Goal: Task Accomplishment & Management: Manage account settings

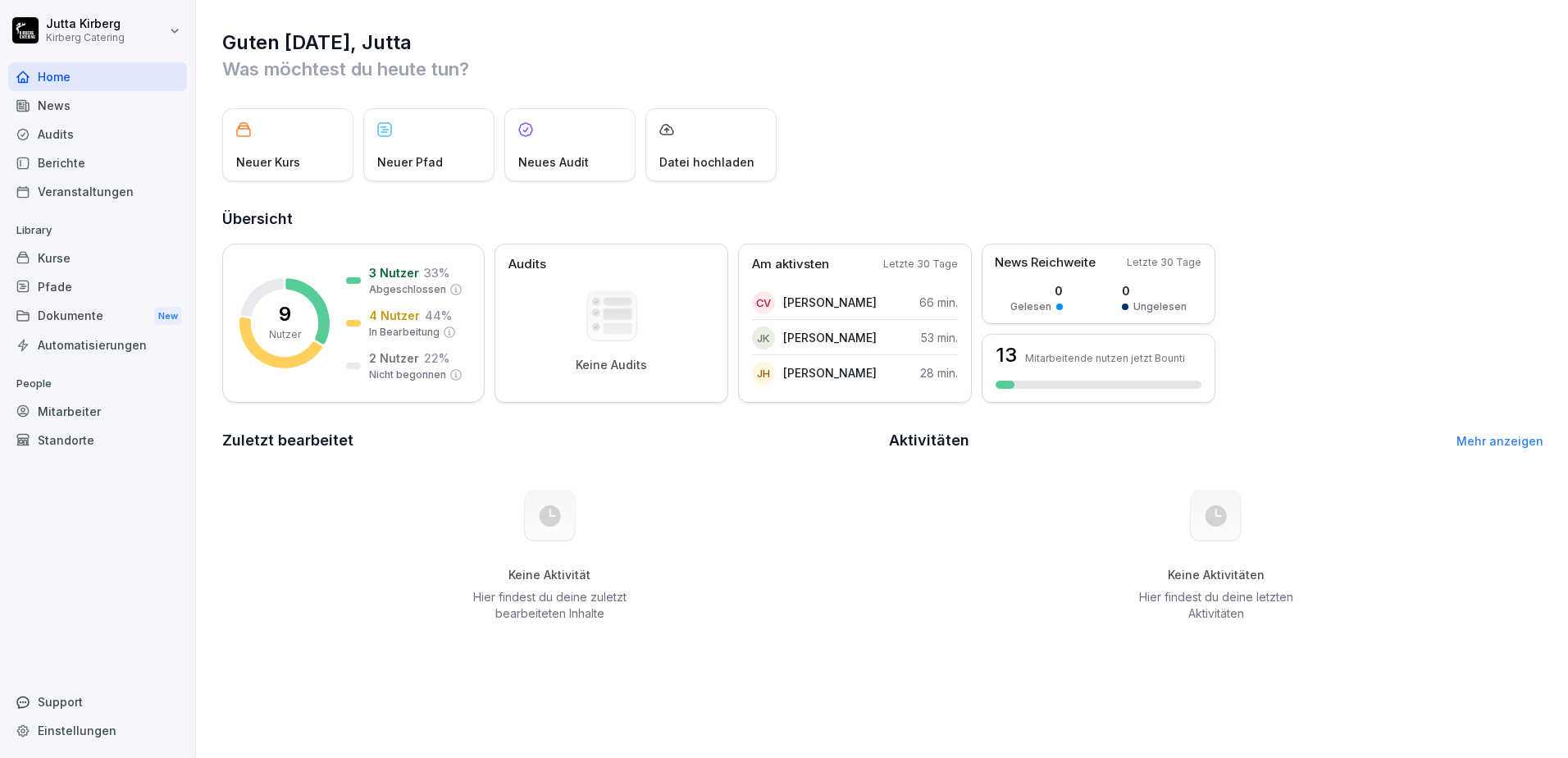
click at [174, 34] on html "[PERSON_NAME] Kirberg Catering Home News Audits Berichte Veranstaltungen Librar…" at bounding box center [784, 379] width 1568 height 758
click at [779, 35] on html "[PERSON_NAME] Kirberg Catering Home News Audits Berichte Veranstaltungen Librar…" at bounding box center [784, 379] width 1568 height 758
click at [66, 108] on div "News" at bounding box center [98, 106] width 179 height 28
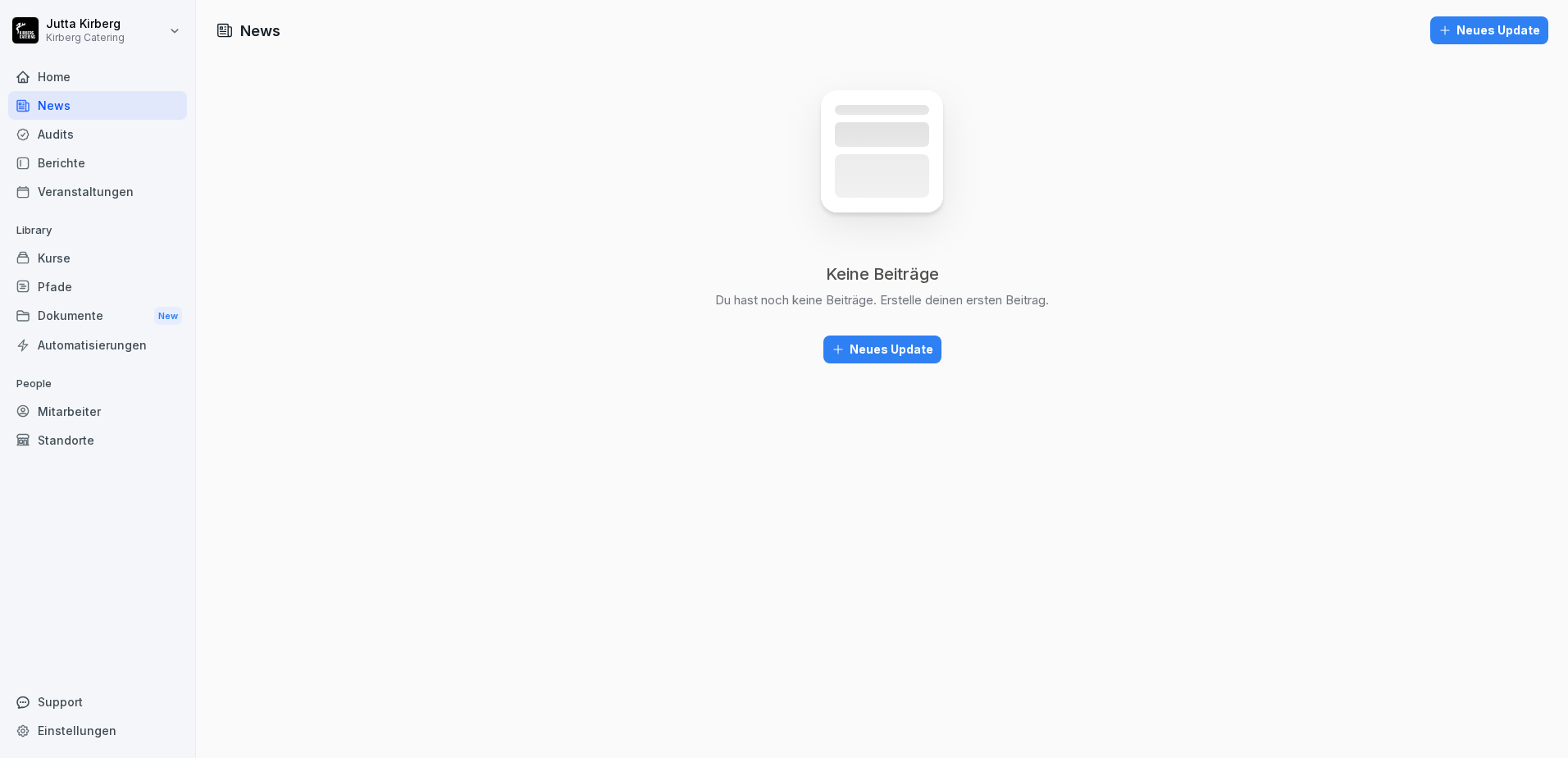
click at [55, 132] on div "Audits" at bounding box center [98, 134] width 179 height 28
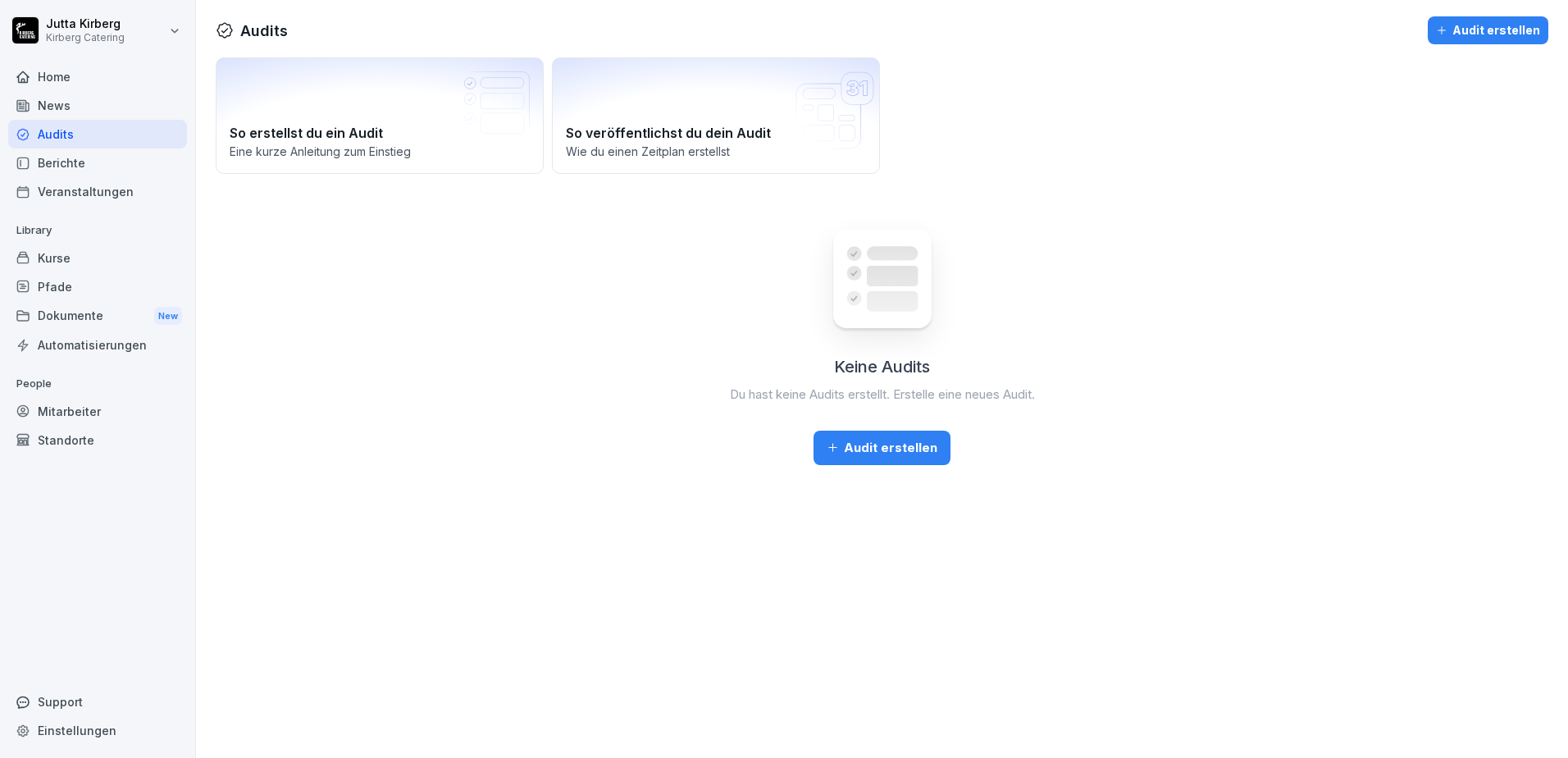
click at [59, 156] on div "Berichte" at bounding box center [98, 162] width 179 height 28
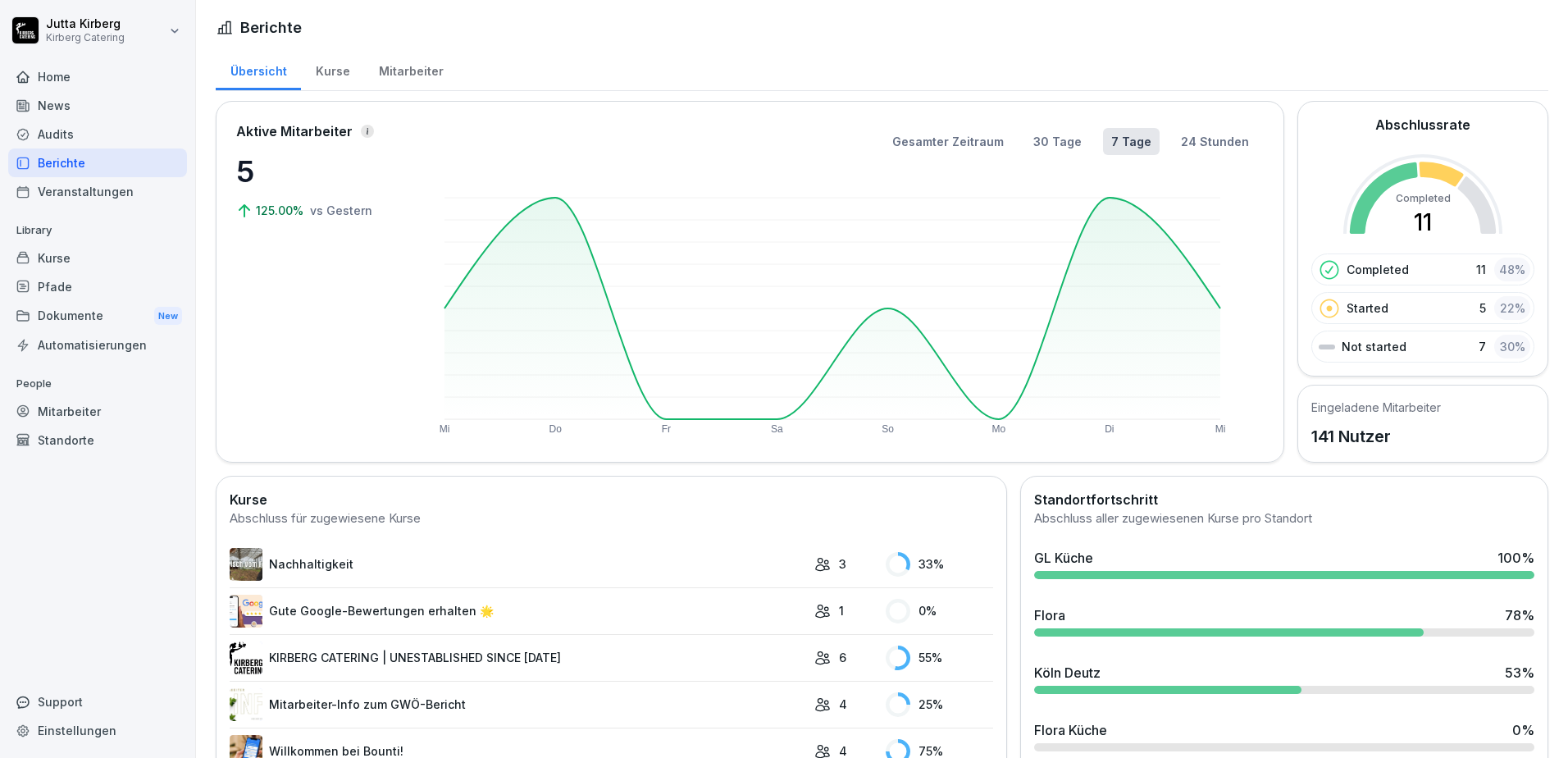
click at [91, 22] on html "[PERSON_NAME] Catering Home News Audits Berichte Veranstaltungen Library Kurse …" at bounding box center [784, 379] width 1568 height 758
click at [87, 73] on div "Einstellungen" at bounding box center [105, 74] width 162 height 30
select select "**"
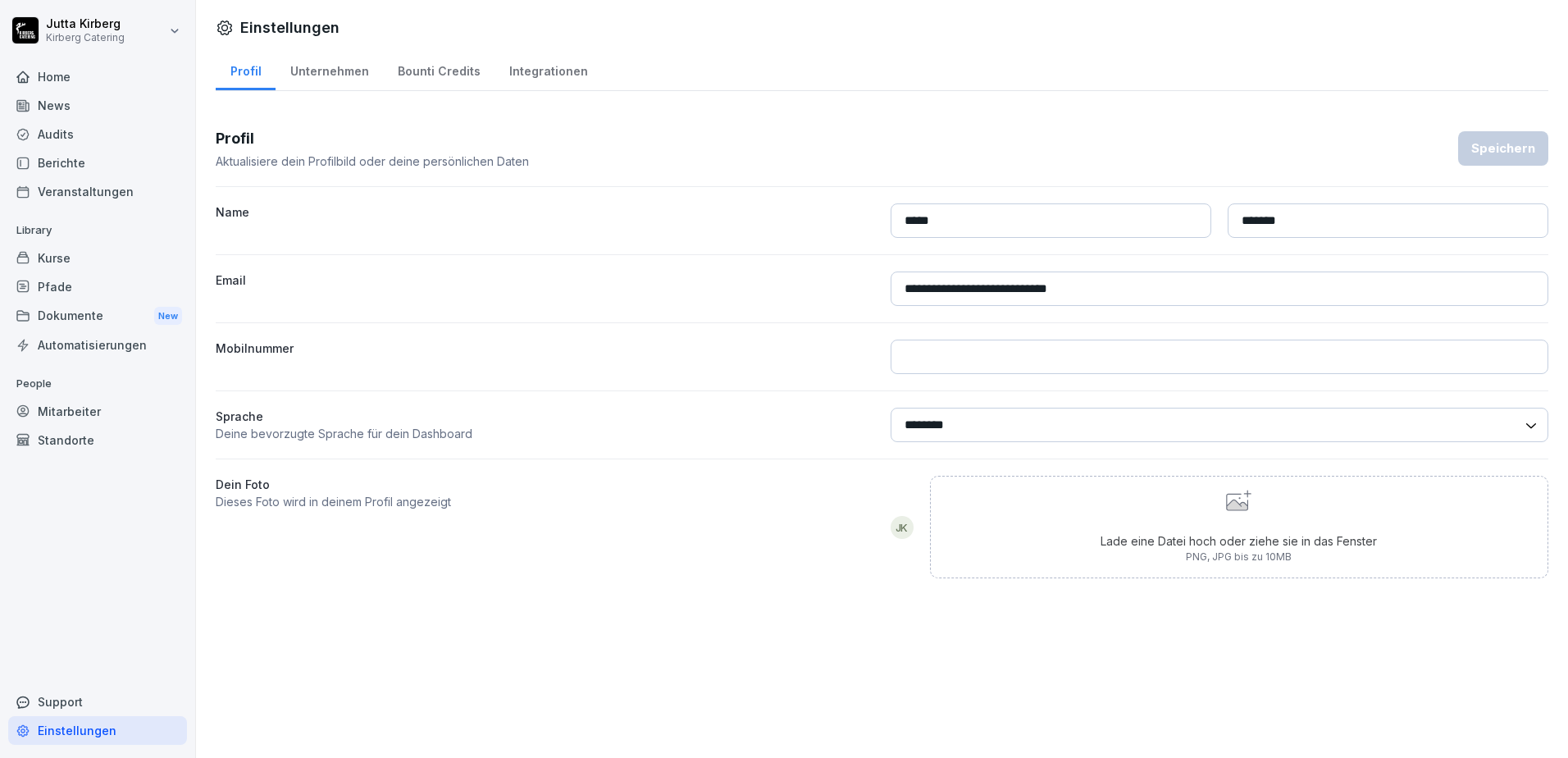
click at [602, 651] on div "**********" at bounding box center [882, 379] width 1372 height 758
click at [343, 76] on div "Unternehmen" at bounding box center [329, 69] width 107 height 41
select select "**"
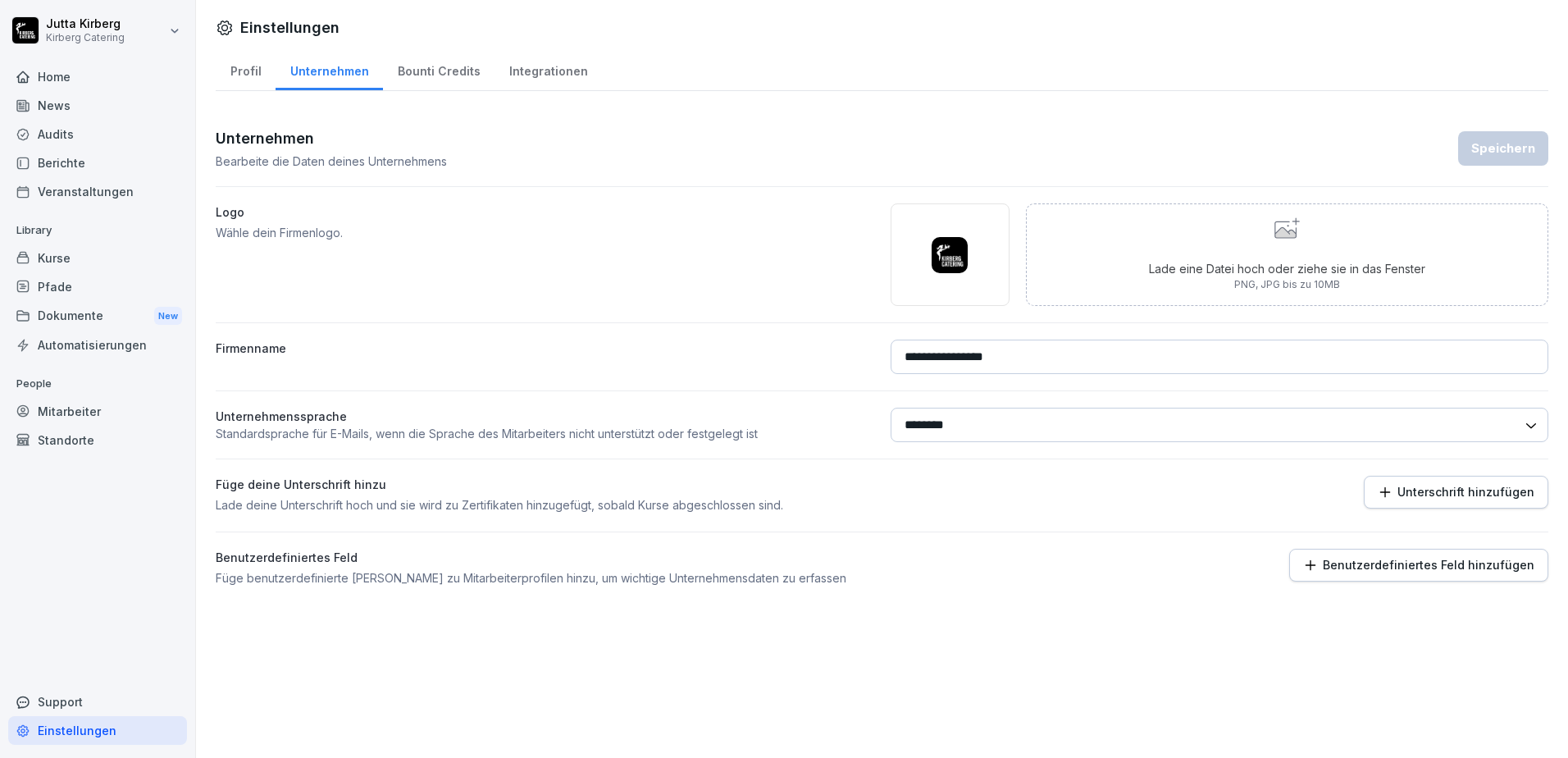
click at [444, 73] on div "Bounti Credits" at bounding box center [438, 69] width 111 height 41
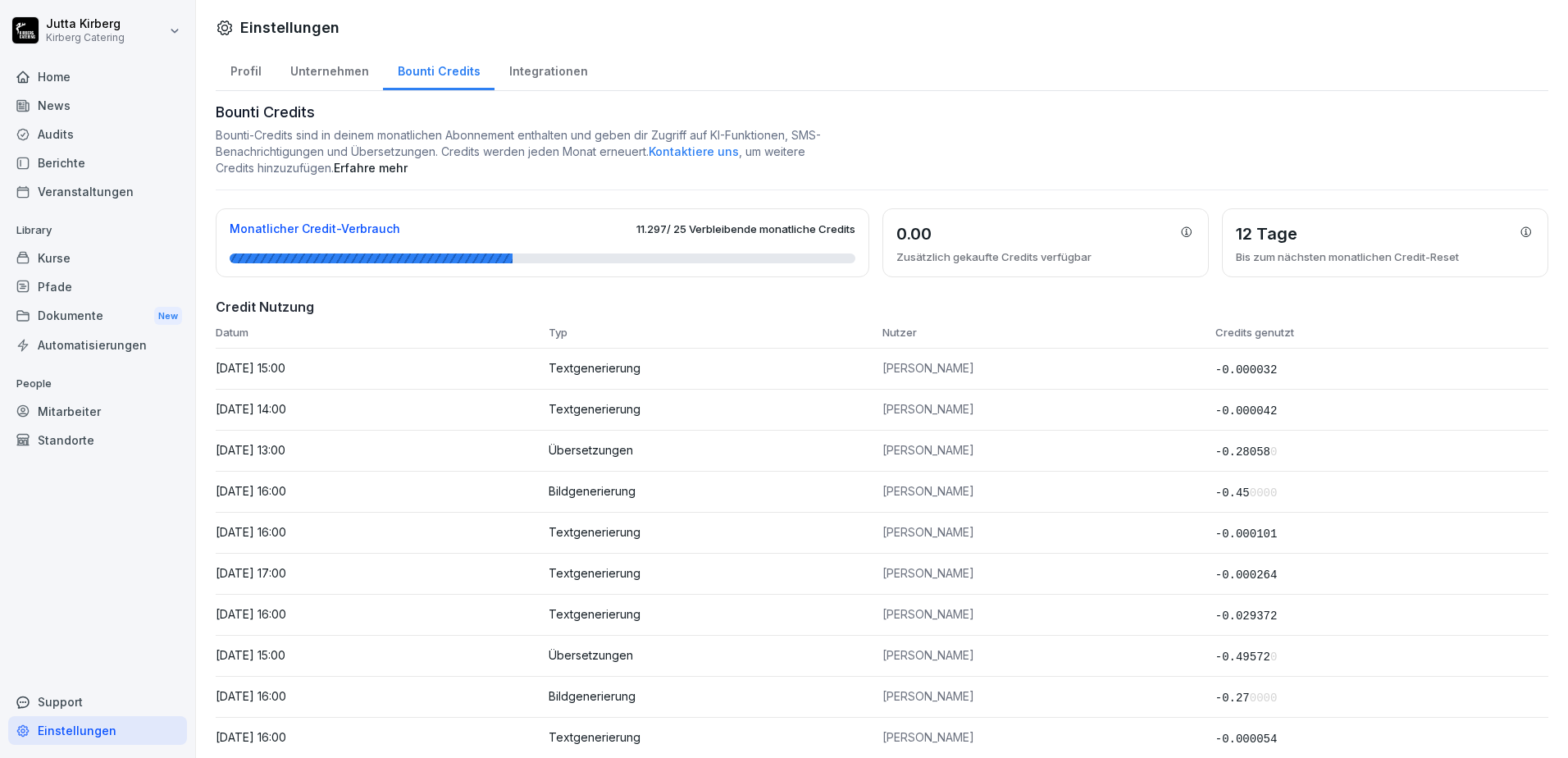
click at [545, 68] on div "Integrationen" at bounding box center [548, 69] width 107 height 41
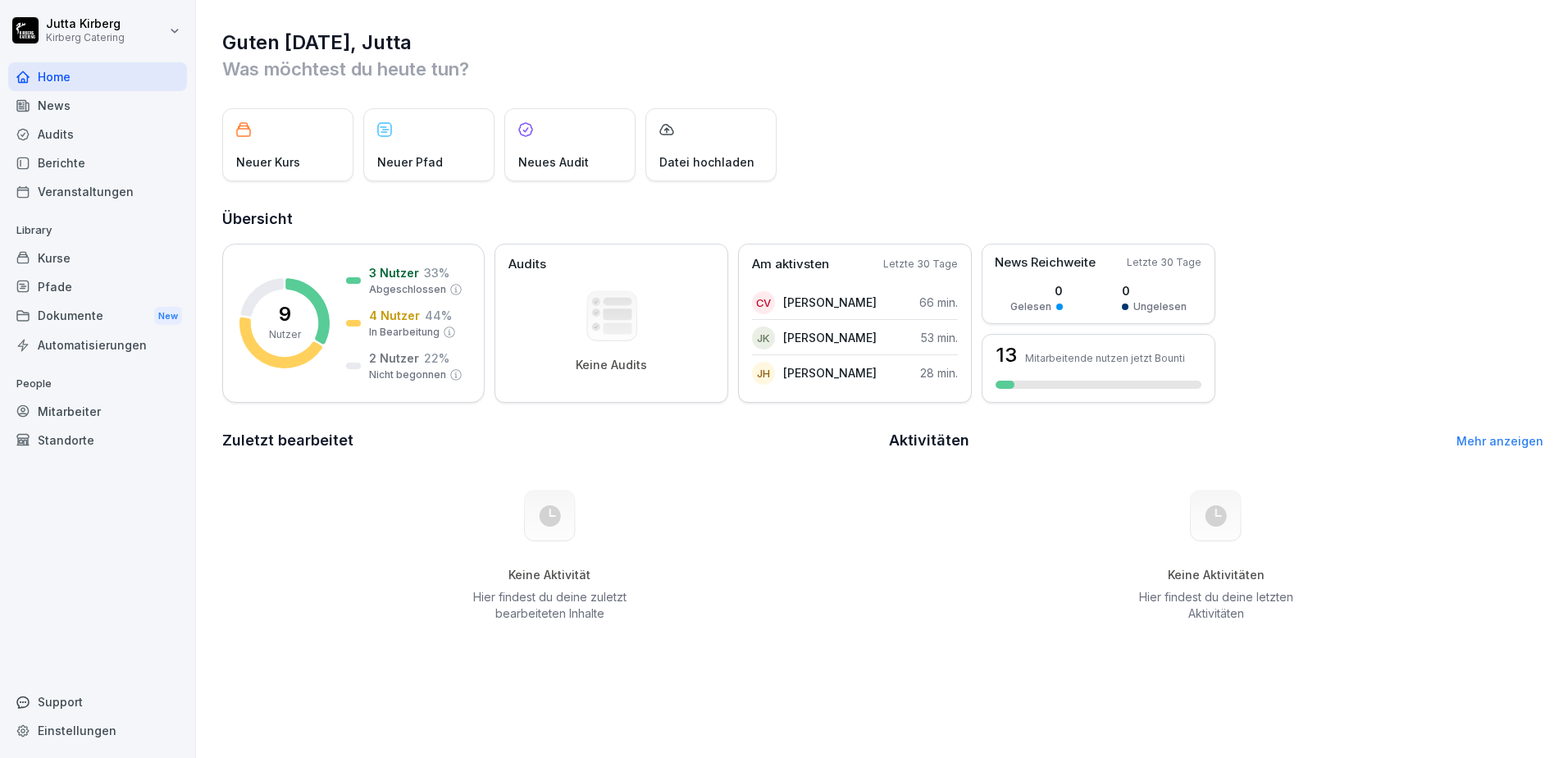
click at [66, 255] on div "Kurse" at bounding box center [98, 257] width 179 height 28
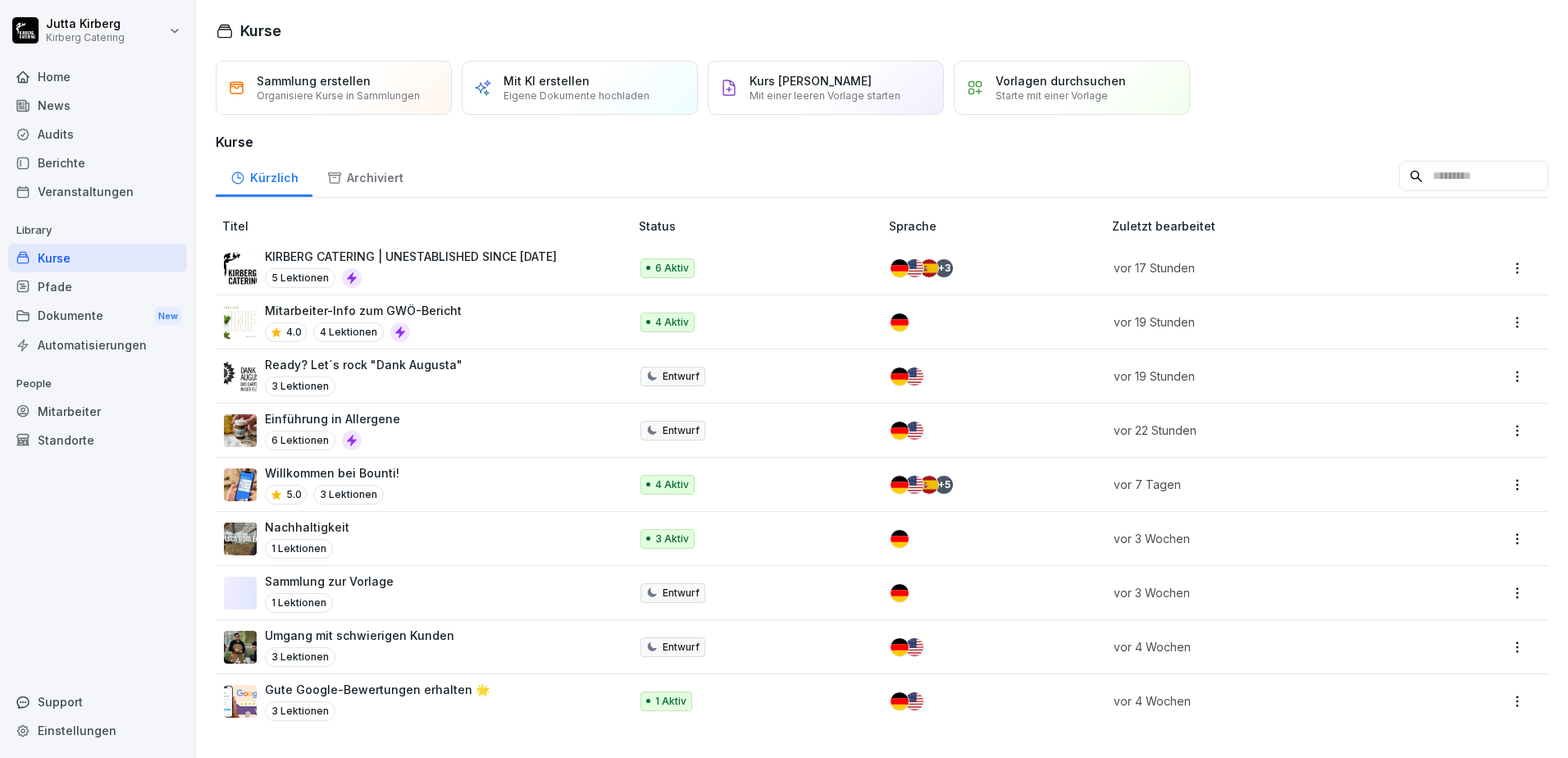
click at [171, 32] on html "Jutta Kirberg Kirberg Catering Home News Audits Berichte Veranstaltungen Librar…" at bounding box center [784, 379] width 1568 height 758
click at [86, 587] on html "Jutta Kirberg Kirberg Catering Home News Audits Berichte Veranstaltungen Librar…" at bounding box center [784, 379] width 1568 height 758
